Goal: Information Seeking & Learning: Learn about a topic

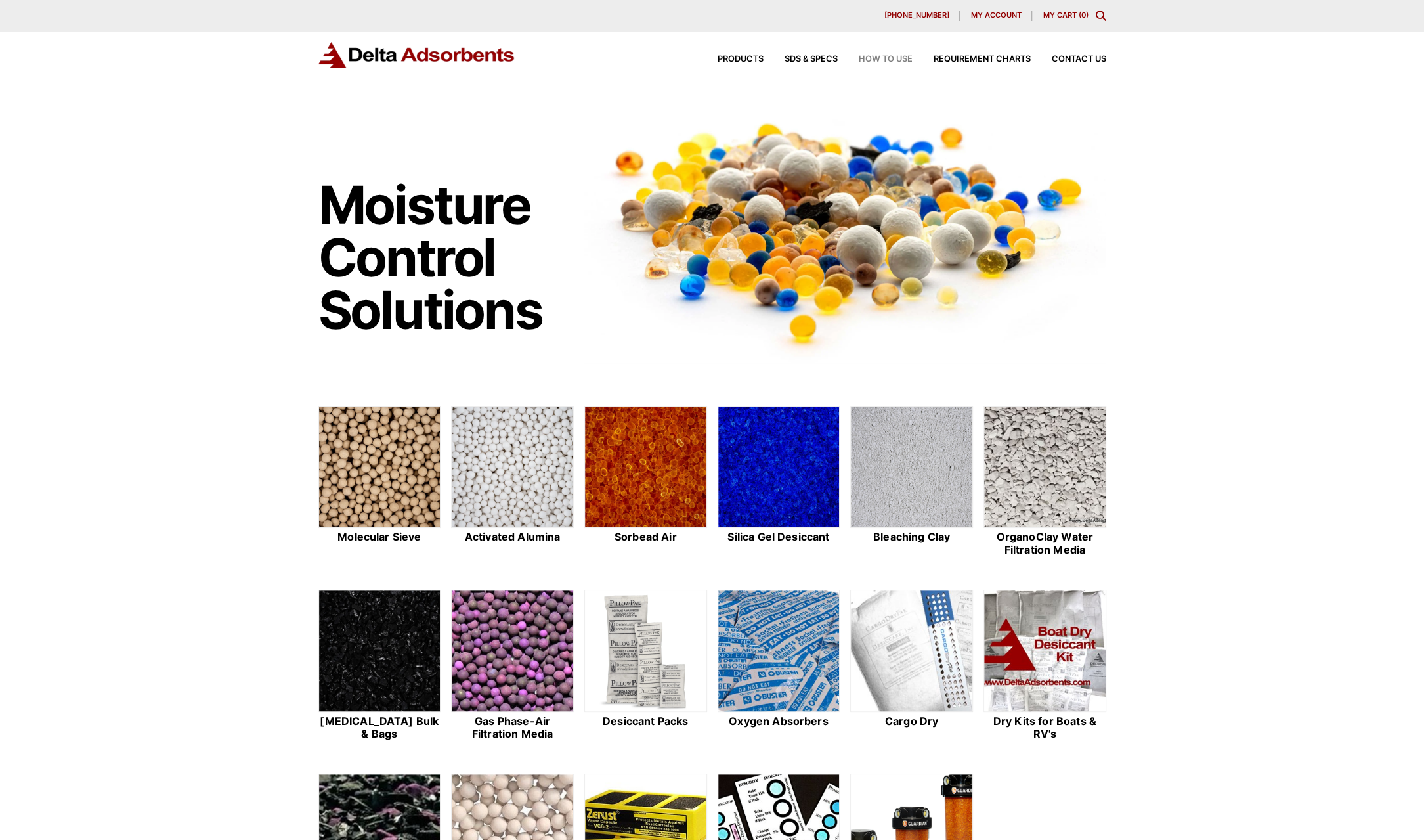
click at [880, 60] on span "How to Use" at bounding box center [886, 59] width 54 height 9
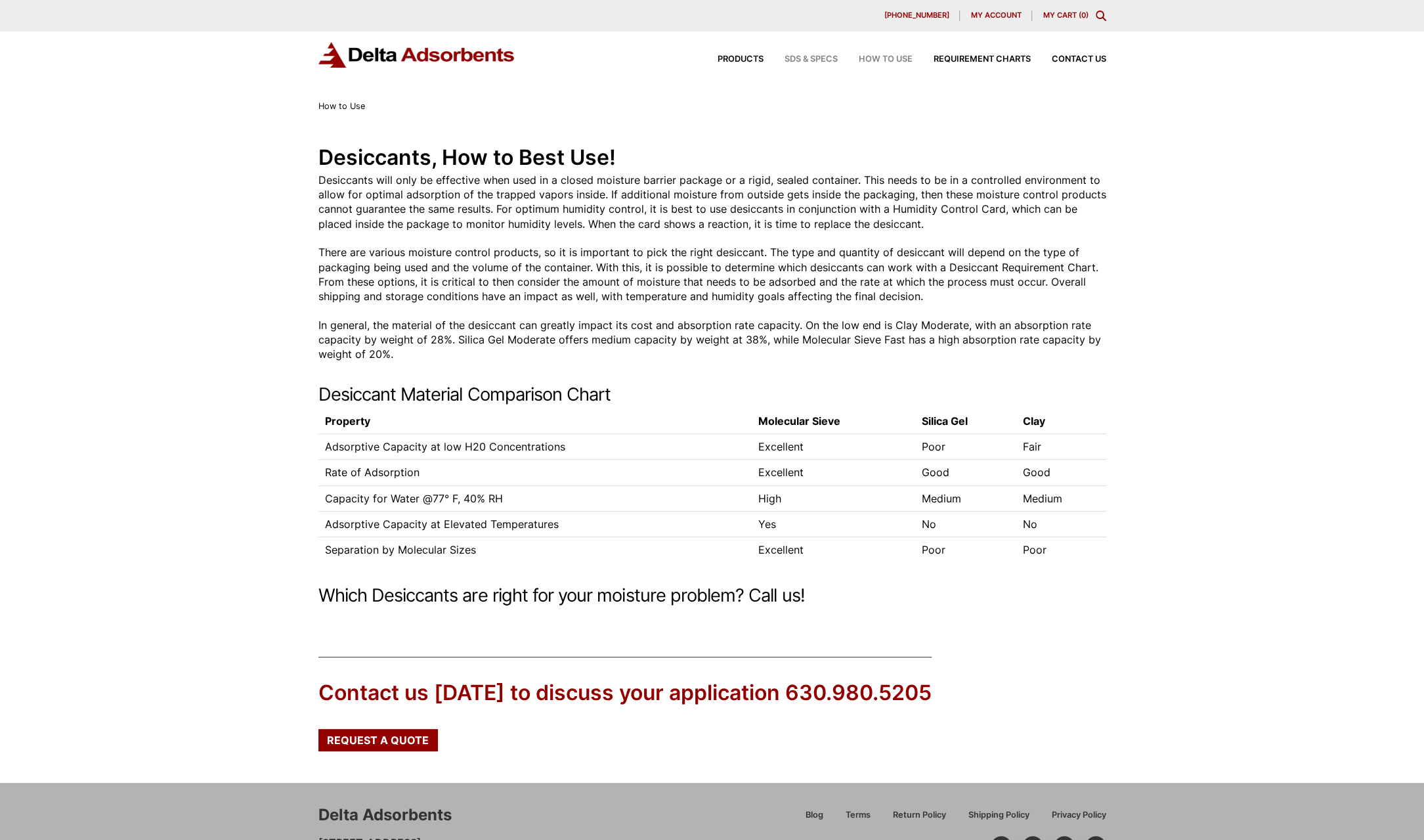
click at [802, 62] on span "SDS & SPECS" at bounding box center [811, 59] width 53 height 9
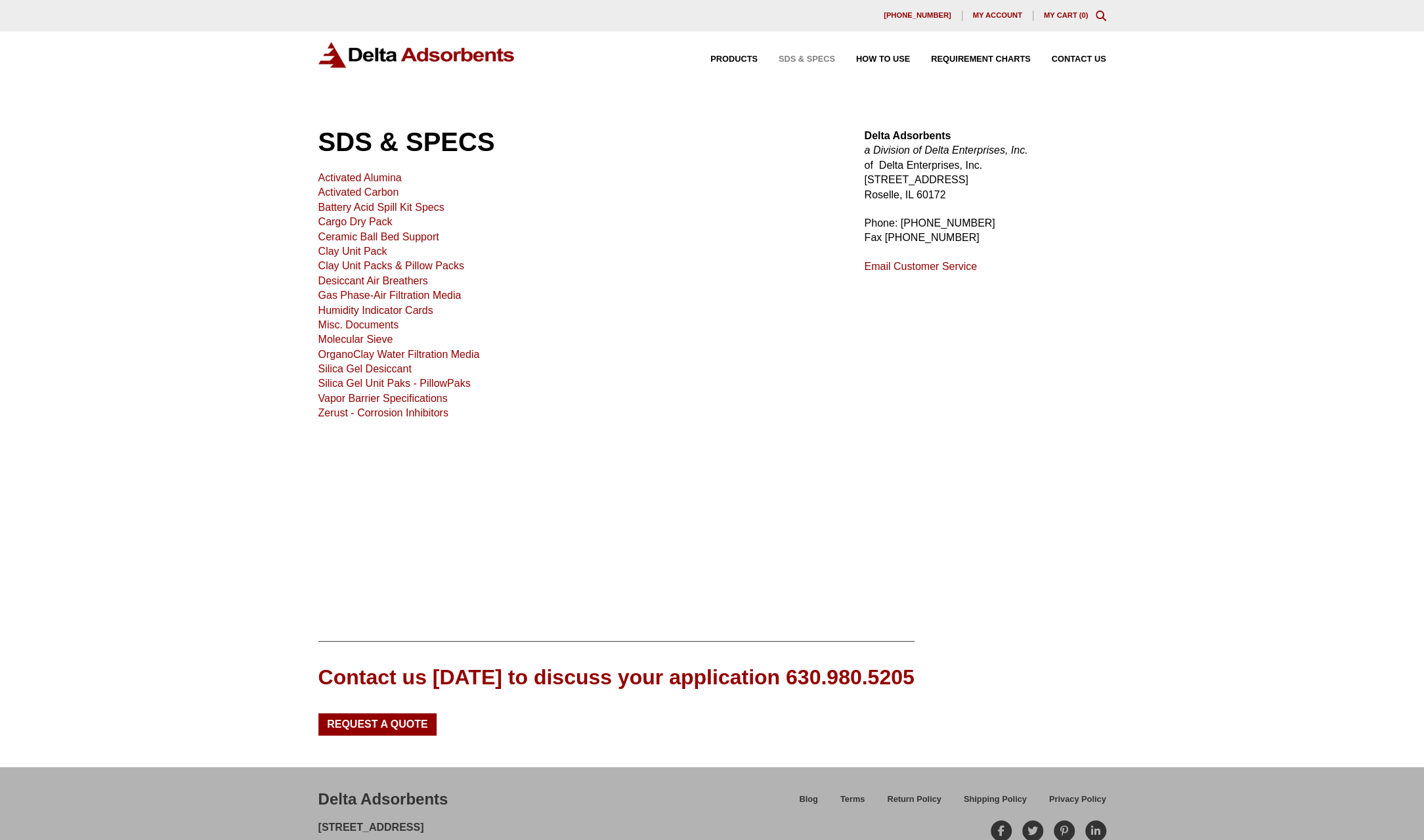
click at [368, 342] on link "Molecular Sieve" at bounding box center [356, 339] width 75 height 11
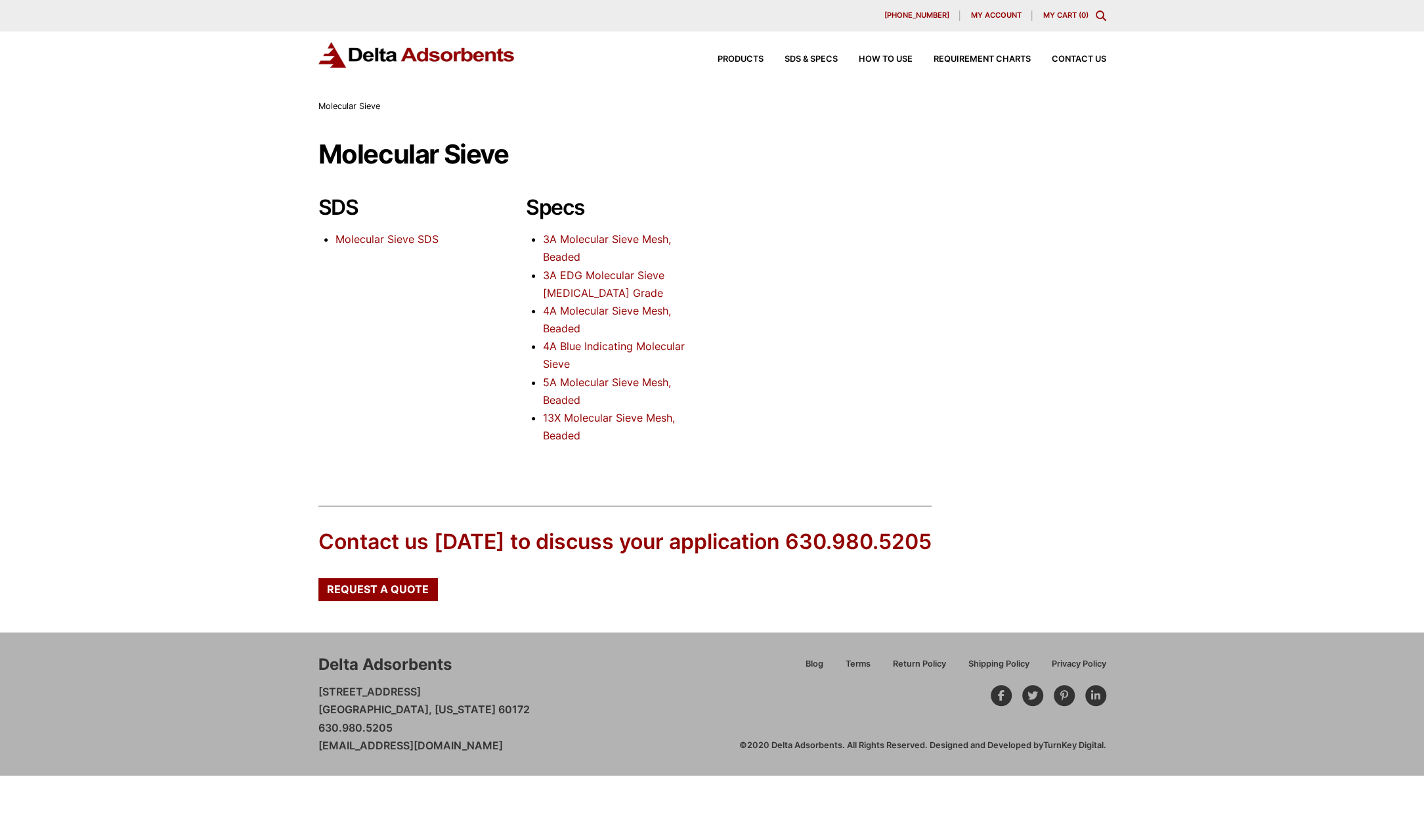
click at [571, 314] on link "4A Molecular Sieve Mesh, Beaded" at bounding box center [606, 319] width 128 height 31
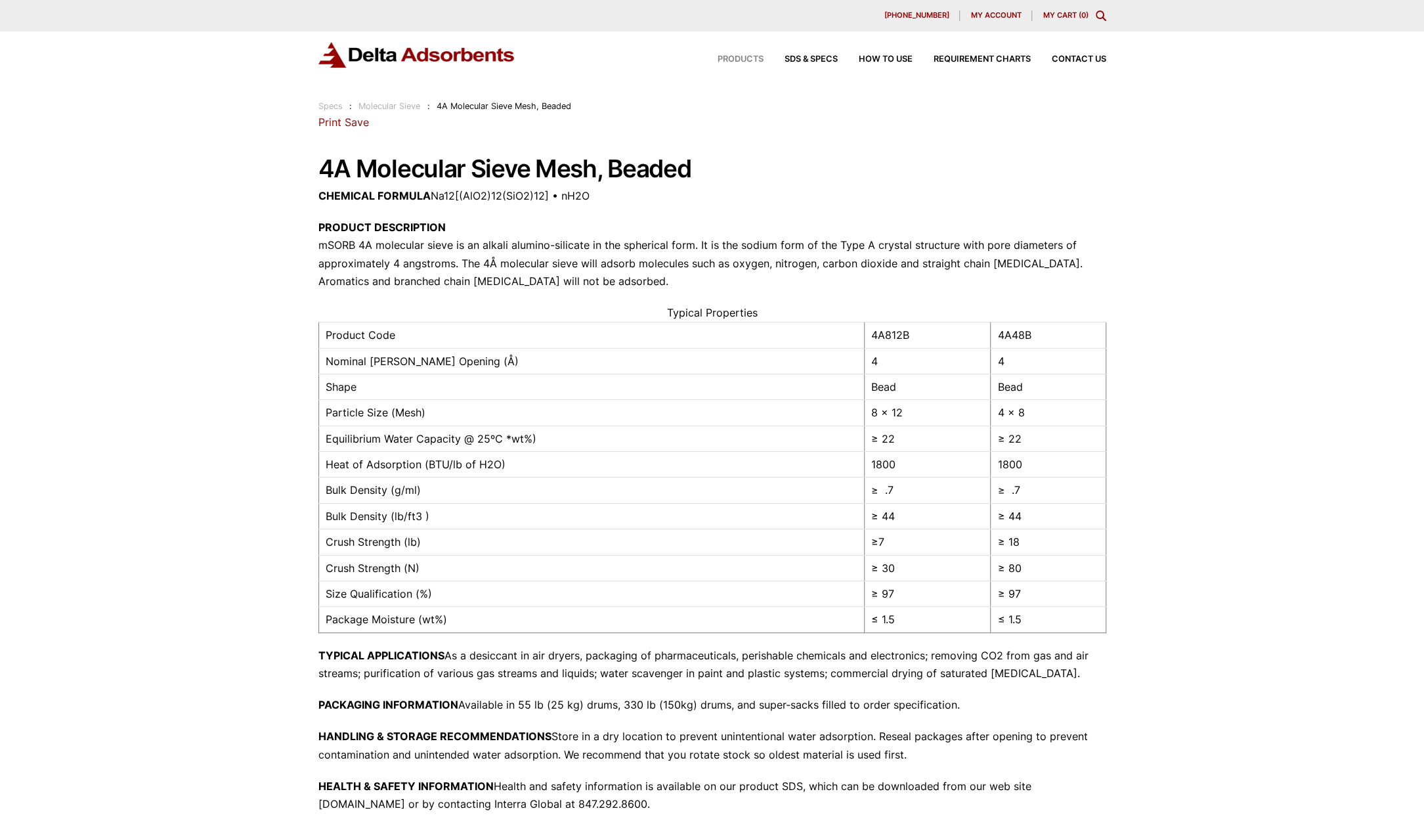
click at [735, 64] on span "Products" at bounding box center [741, 59] width 46 height 9
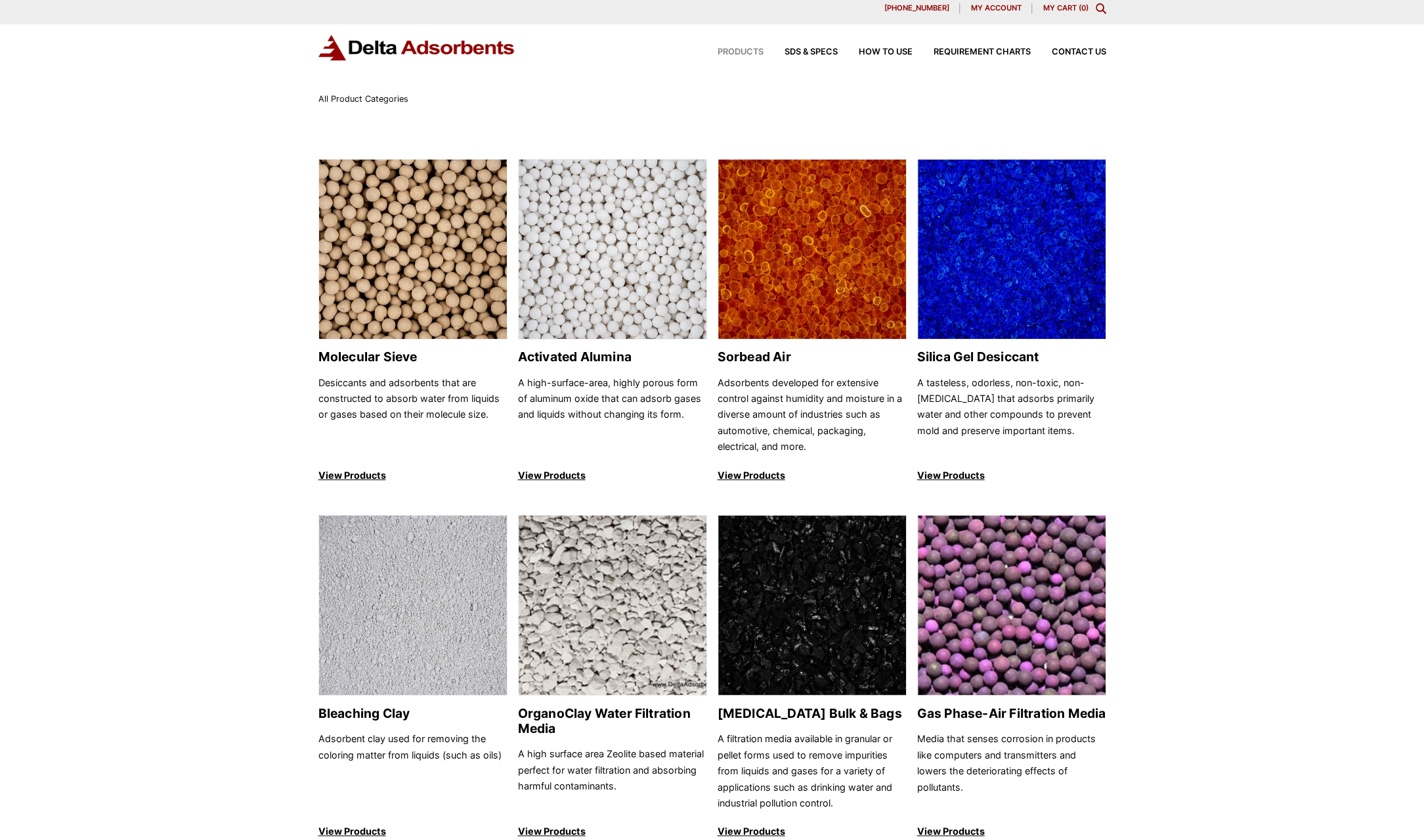
scroll to position [68, 0]
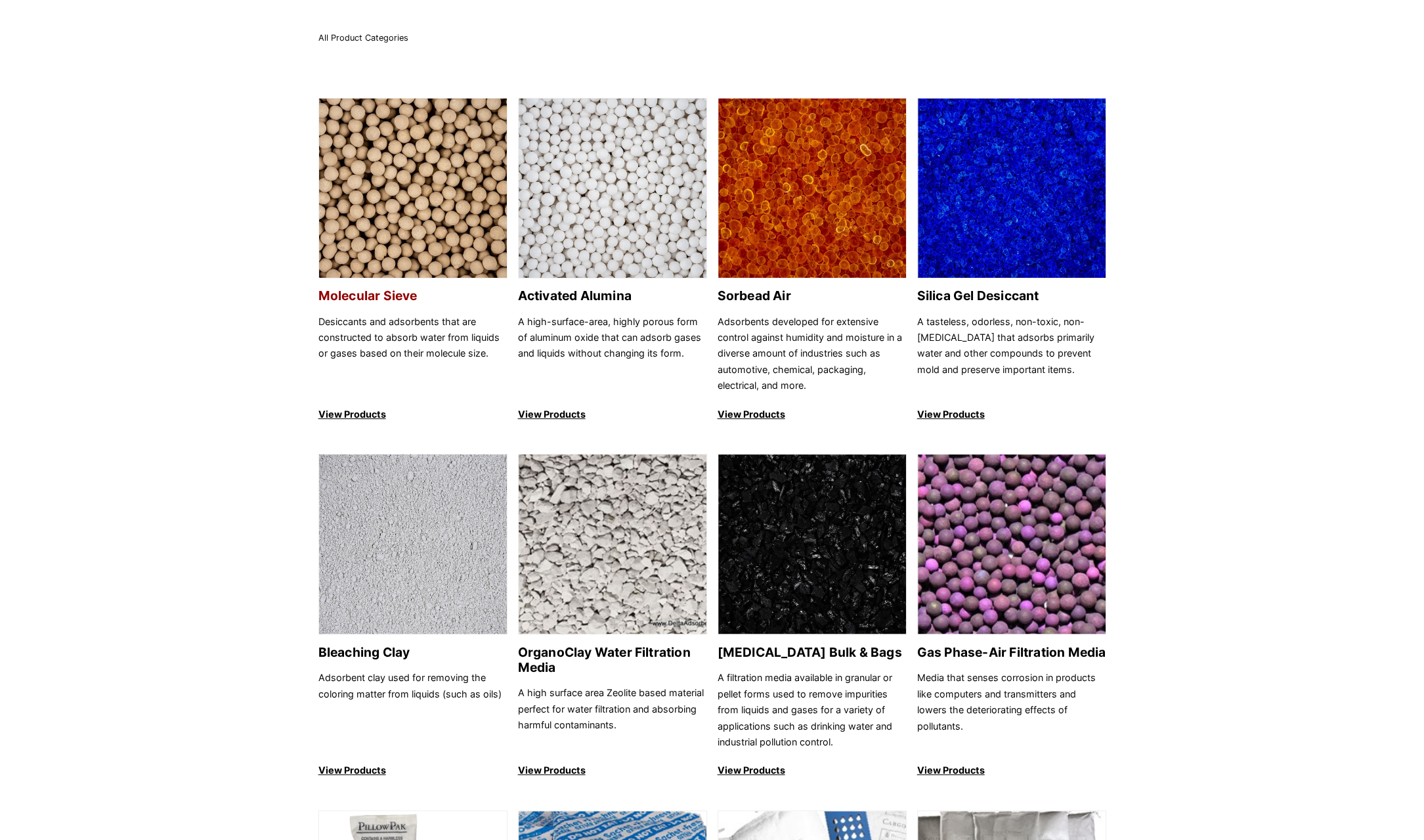
drag, startPoint x: 412, startPoint y: 203, endPoint x: 419, endPoint y: 199, distance: 8.1
click at [412, 203] on img at bounding box center [413, 188] width 188 height 180
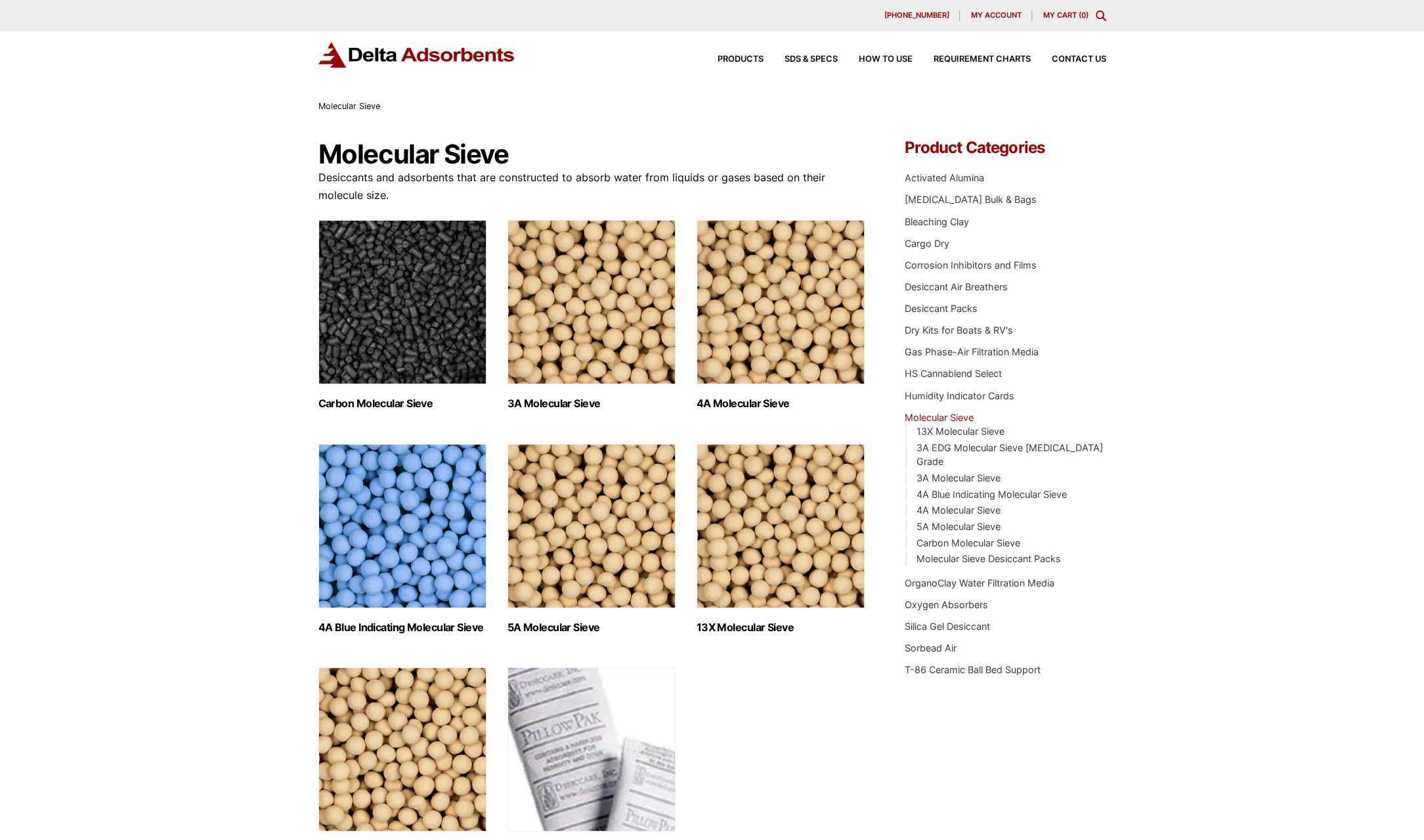
click at [532, 285] on img "Visit product category 3A Molecular Sieve" at bounding box center [592, 302] width 168 height 165
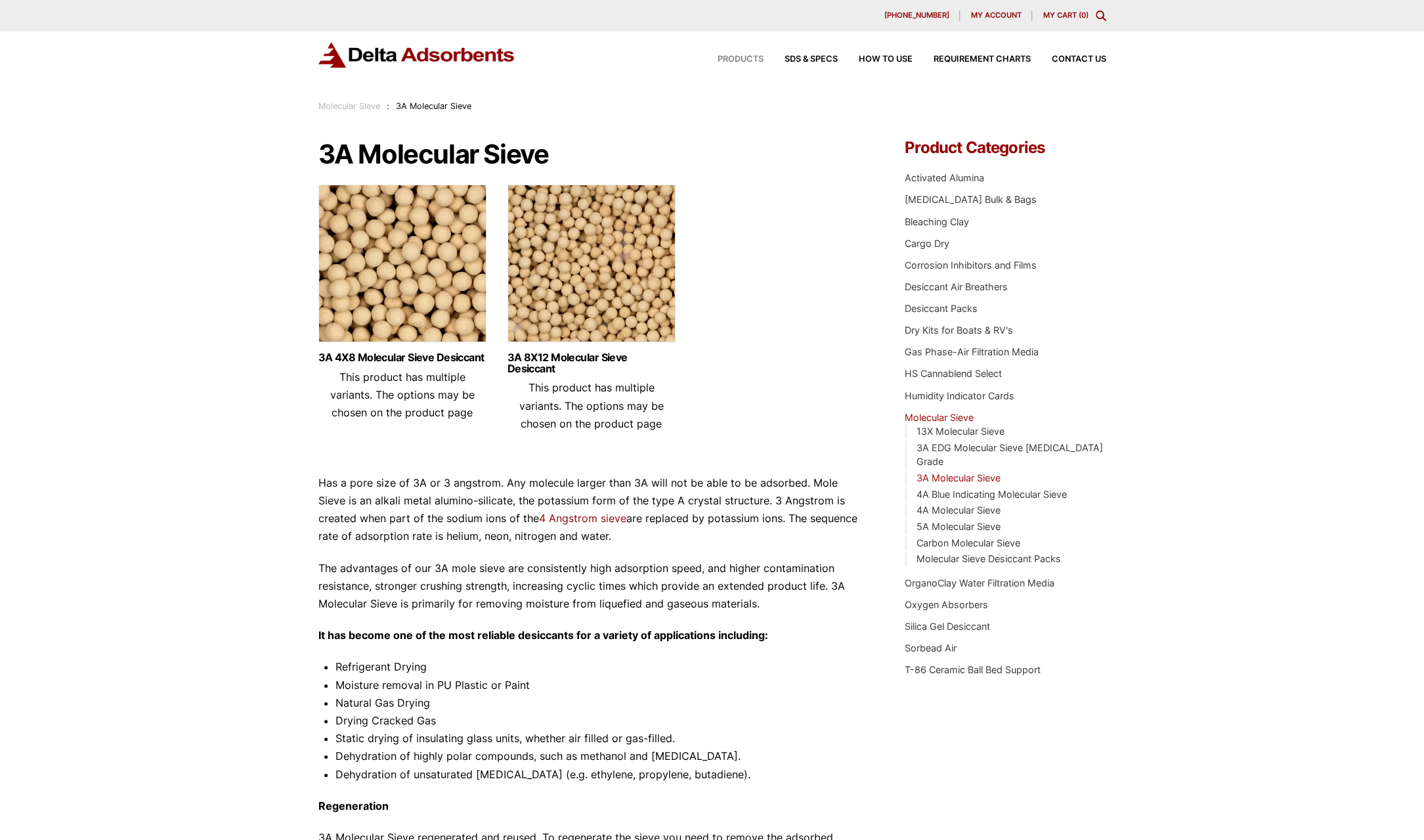
click at [749, 61] on span "Products" at bounding box center [741, 59] width 46 height 9
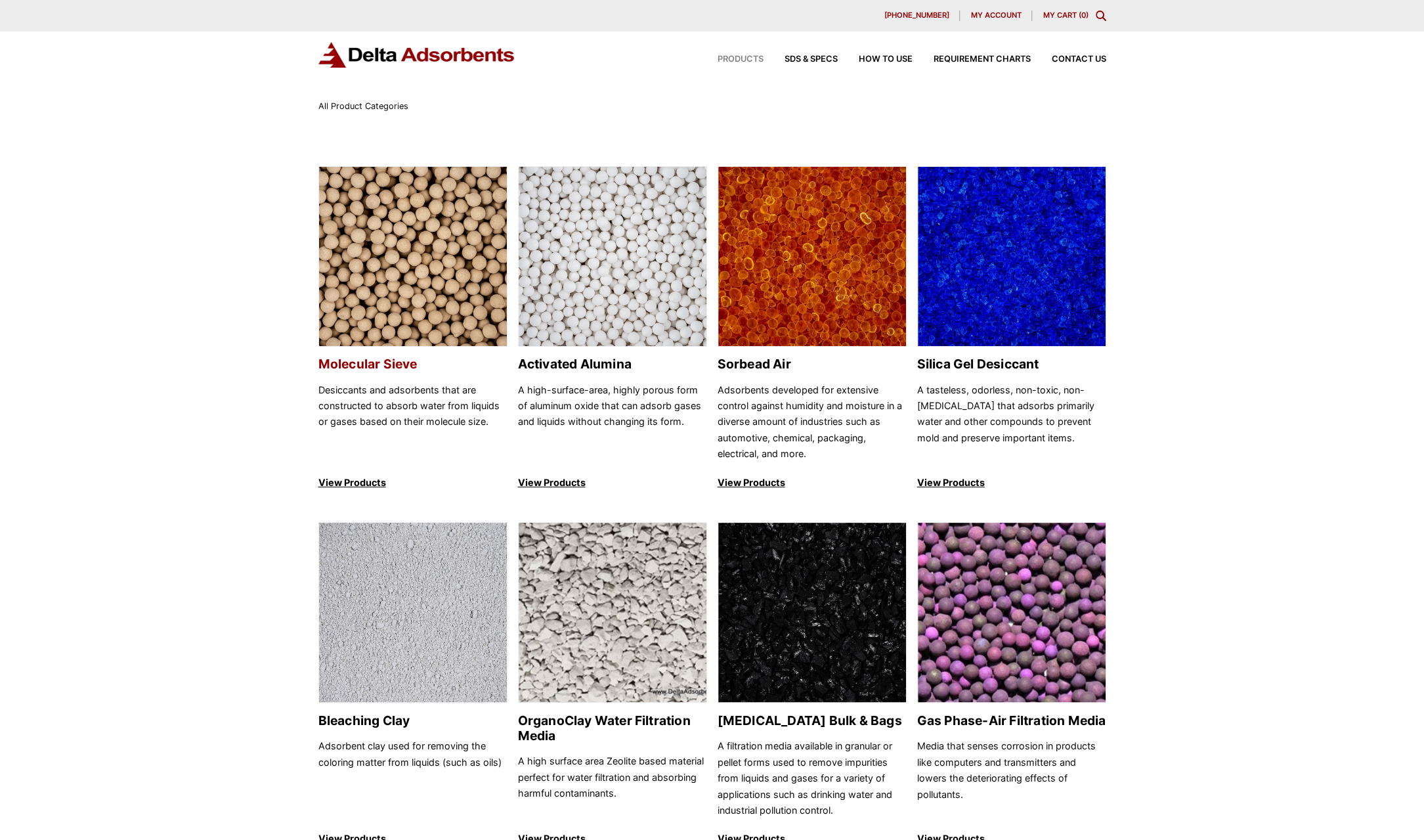
click at [443, 235] on img at bounding box center [413, 257] width 188 height 180
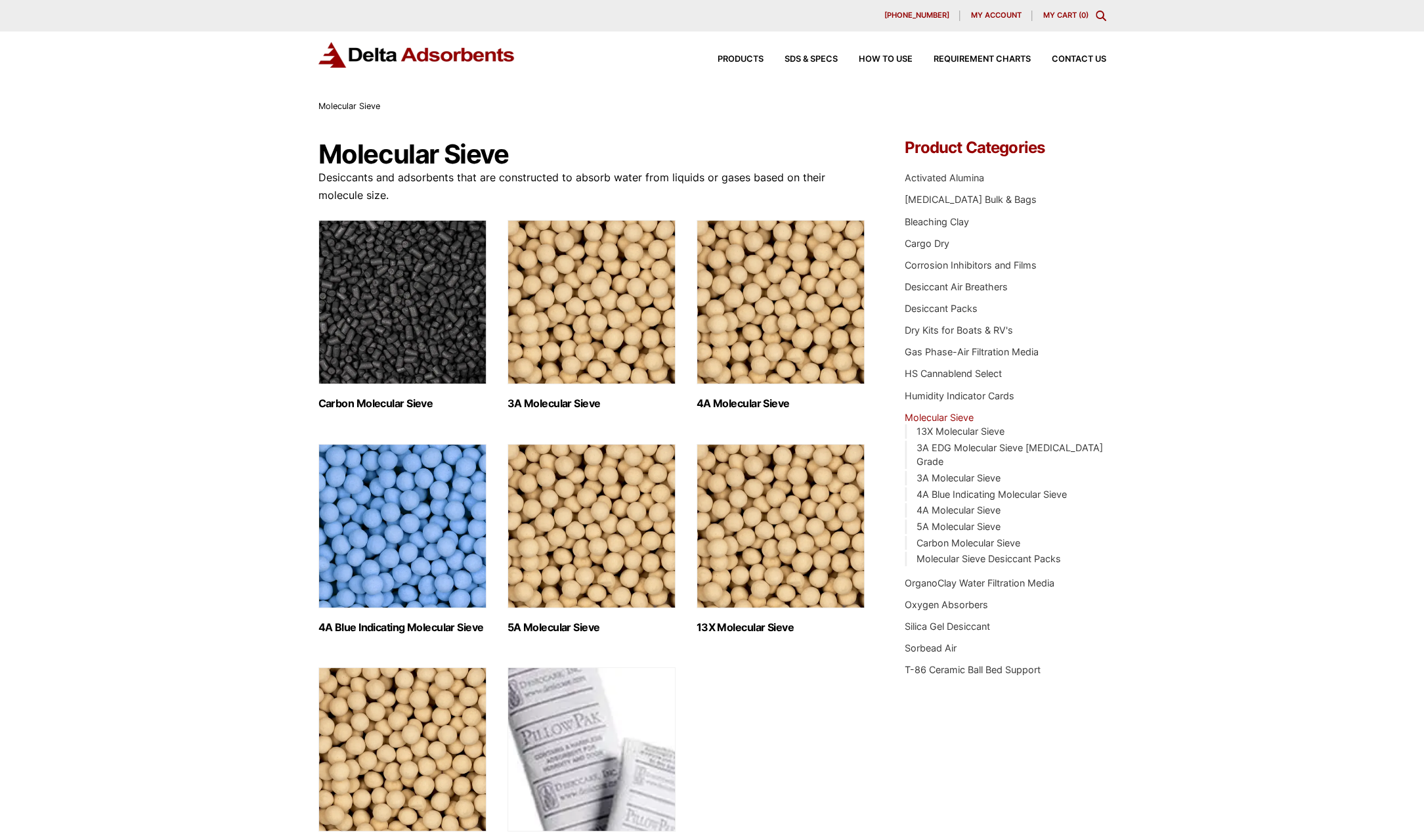
click at [729, 294] on img "Visit product category 4A Molecular Sieve" at bounding box center [781, 302] width 168 height 165
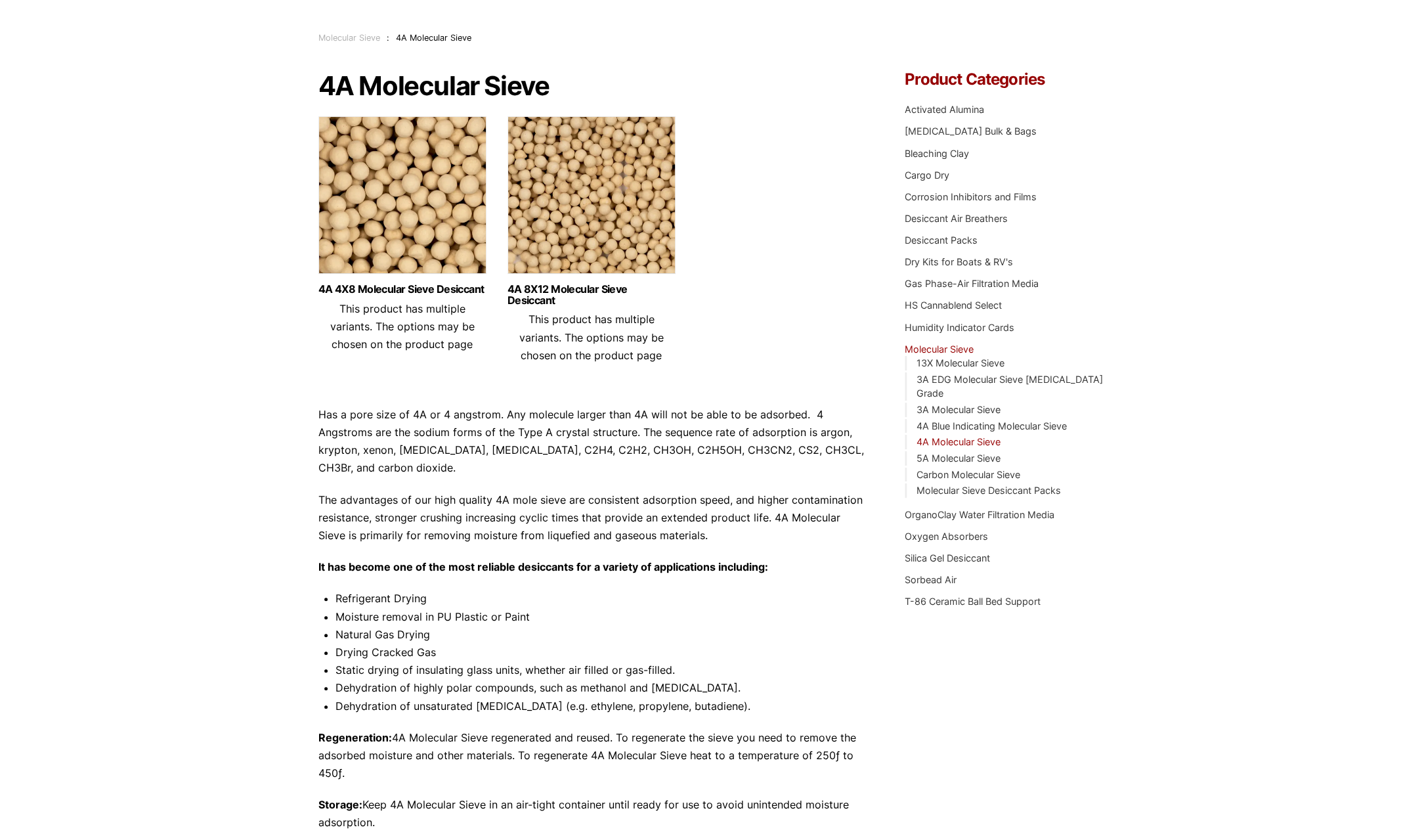
scroll to position [137, 0]
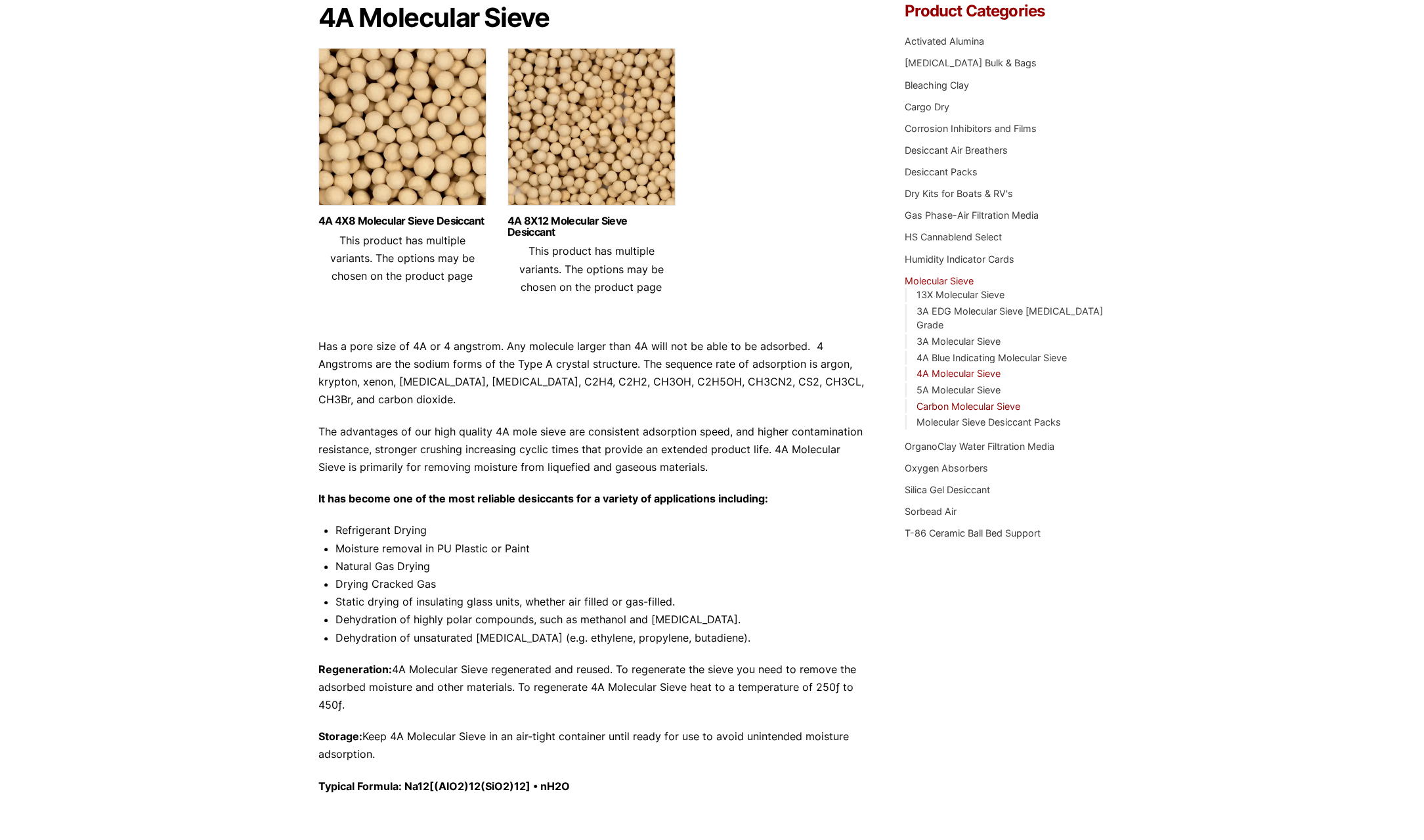
click at [942, 401] on link "Carbon Molecular Sieve" at bounding box center [968, 406] width 104 height 11
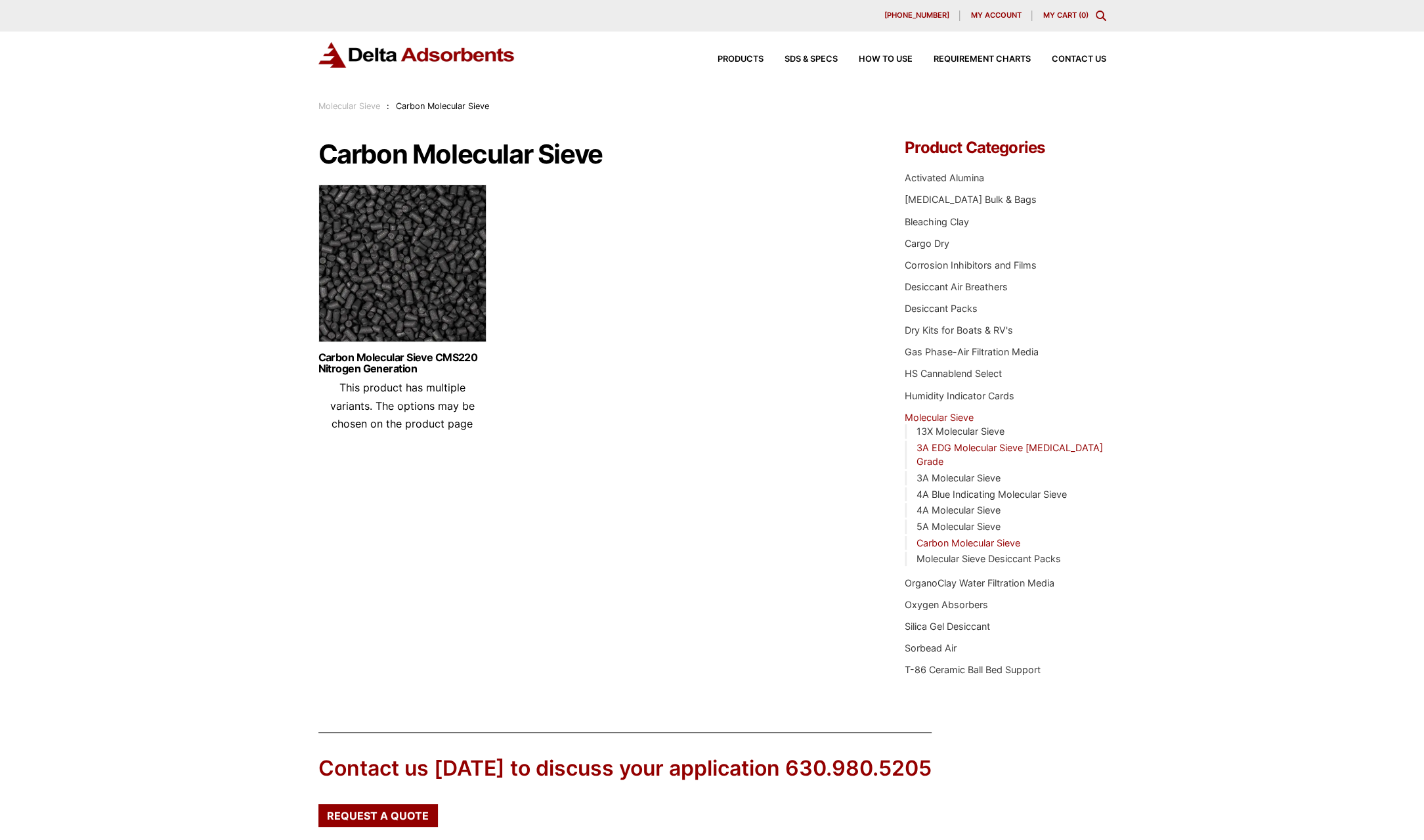
click at [958, 448] on link "3A EDG Molecular Sieve [MEDICAL_DATA] Grade" at bounding box center [1009, 455] width 187 height 25
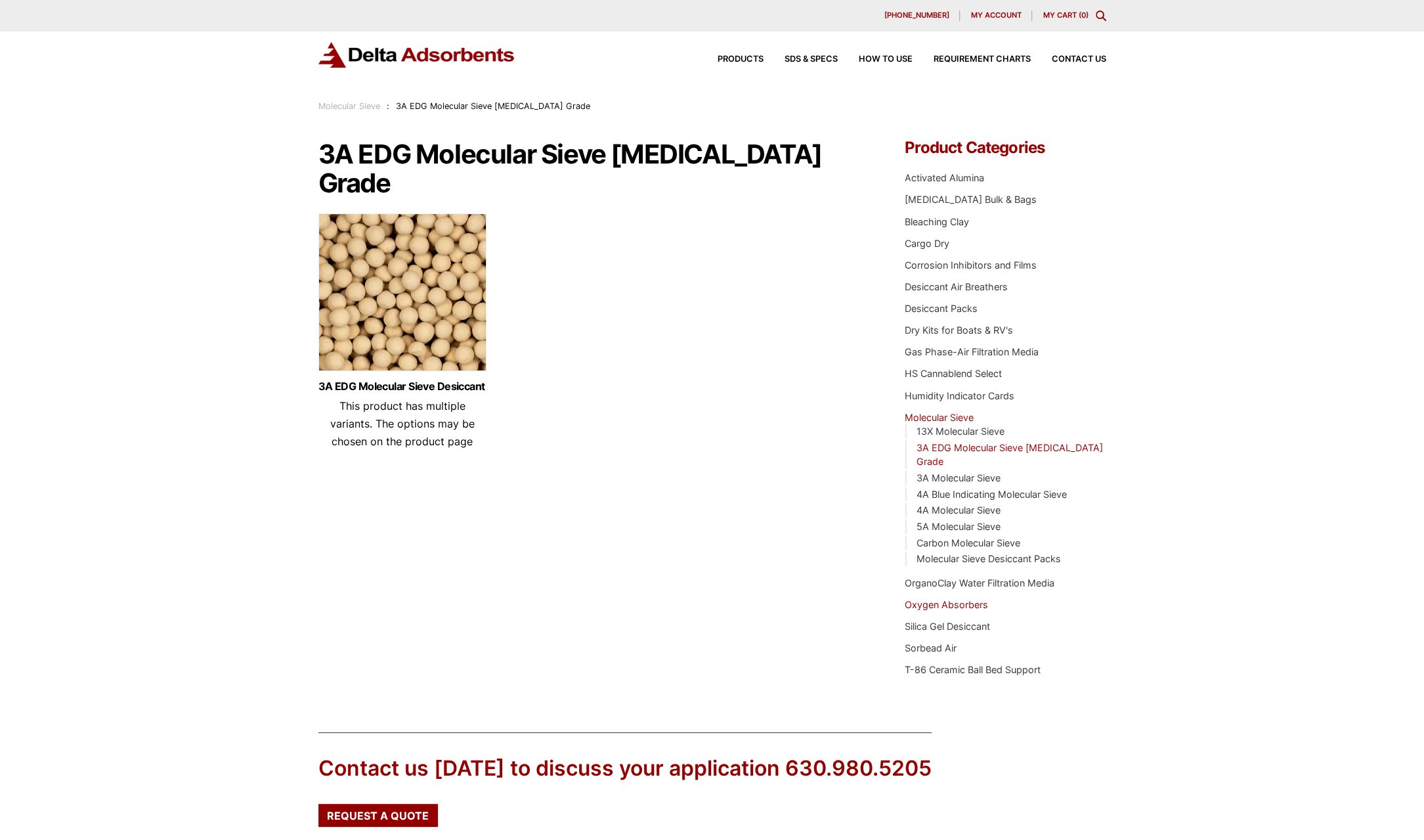
click at [944, 599] on link "Oxygen Absorbers" at bounding box center [946, 605] width 83 height 11
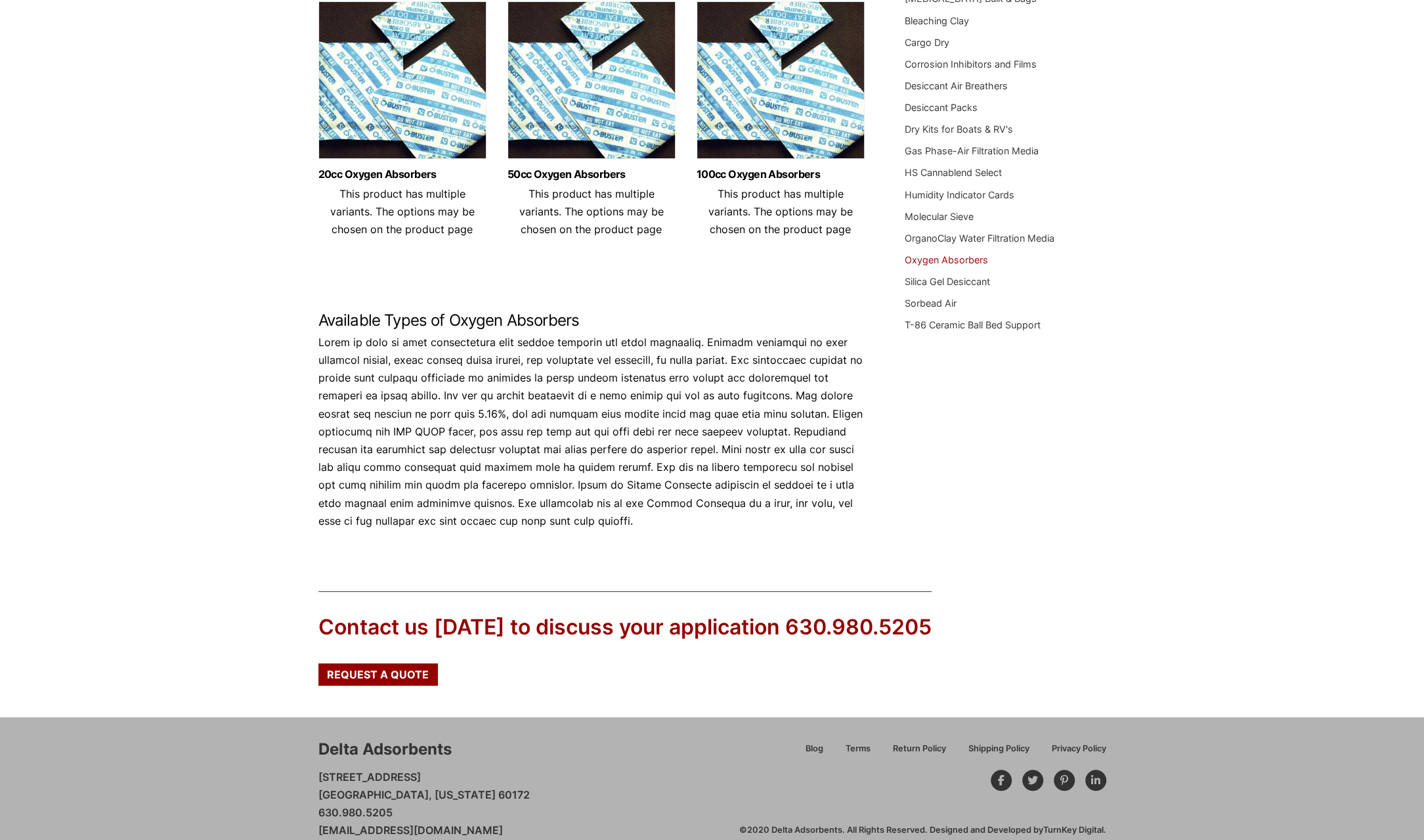
scroll to position [205, 0]
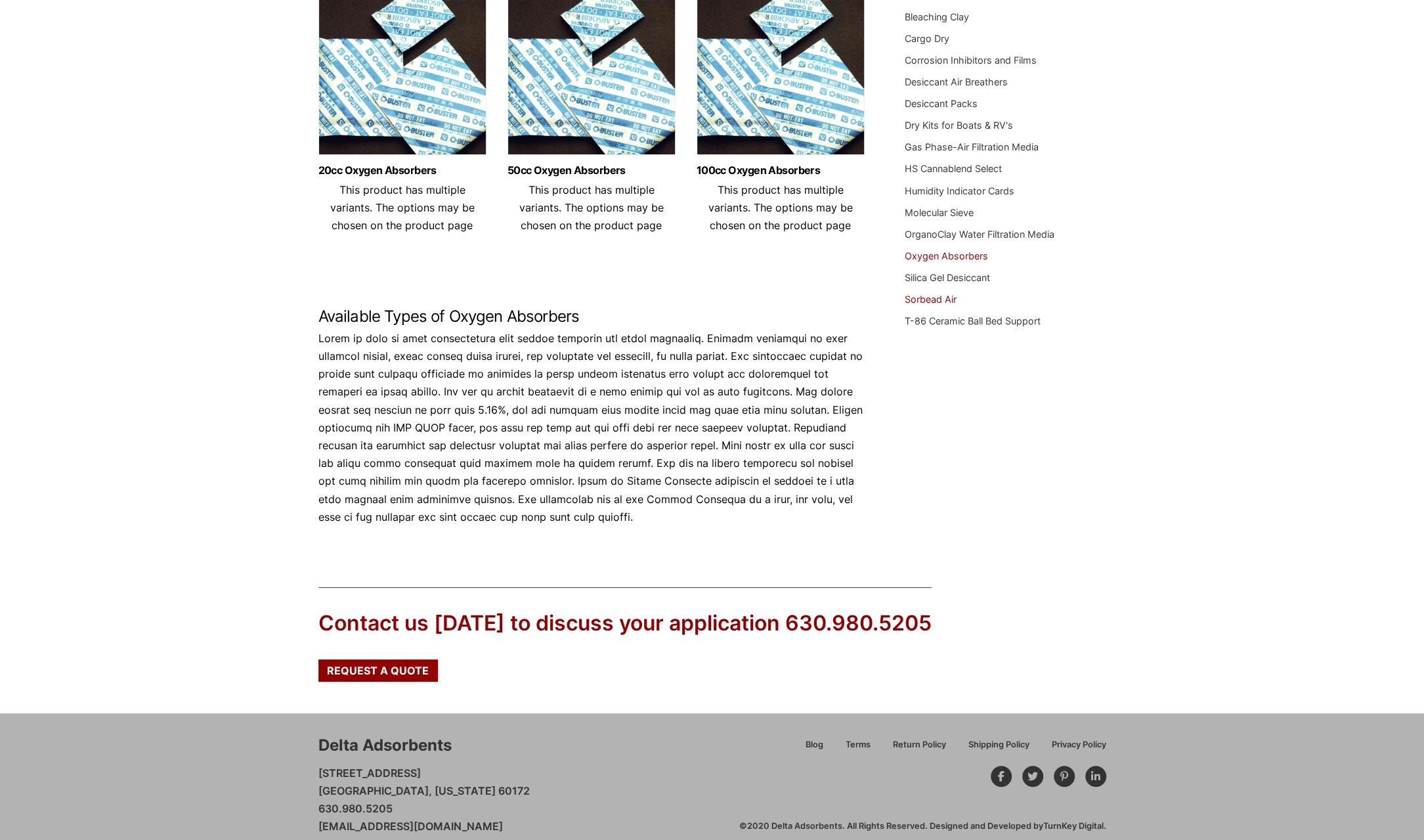
click at [927, 295] on link "Sorbead Air" at bounding box center [931, 299] width 52 height 11
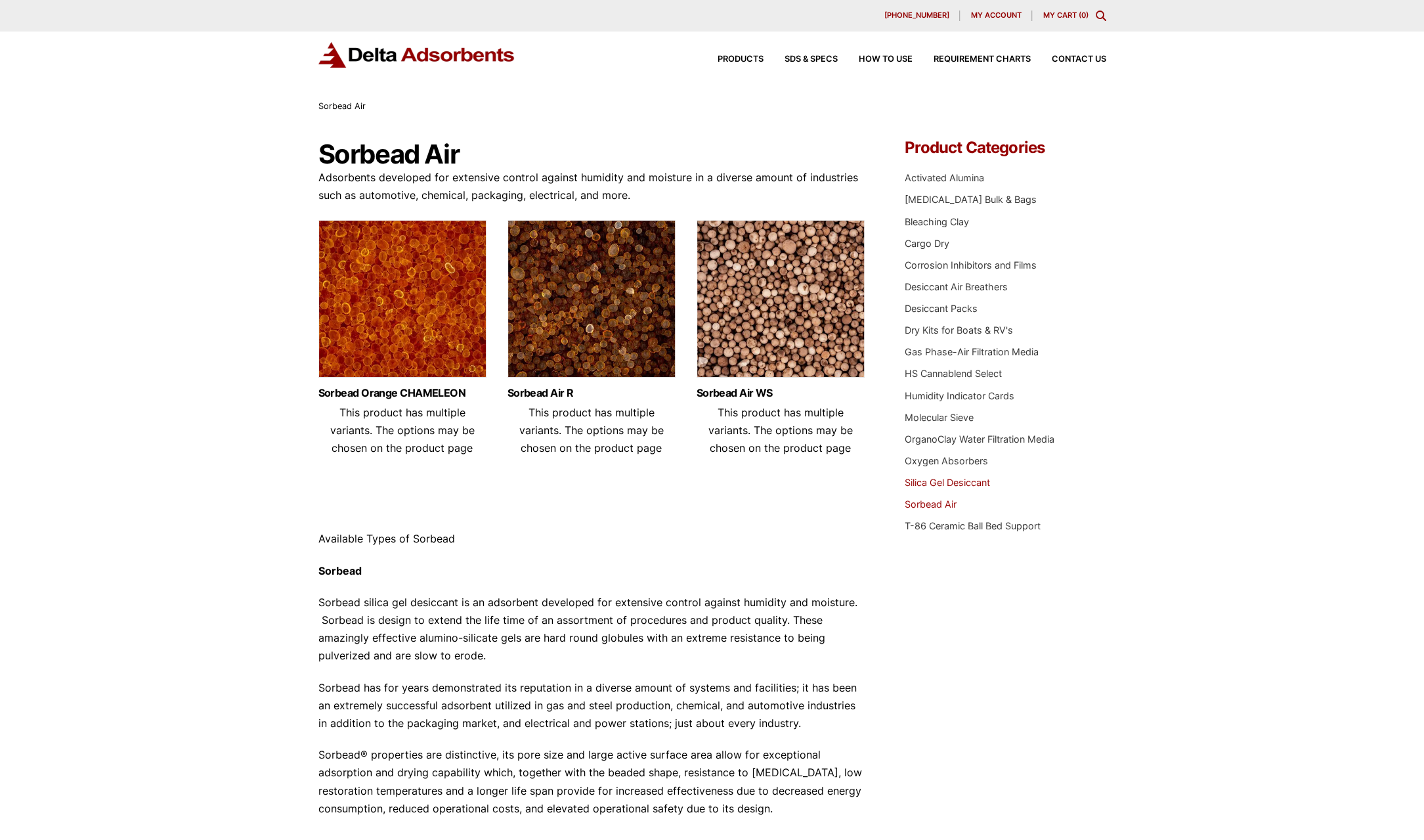
click at [942, 481] on link "Silica Gel Desiccant" at bounding box center [947, 482] width 85 height 11
